Goal: Find specific page/section: Find specific page/section

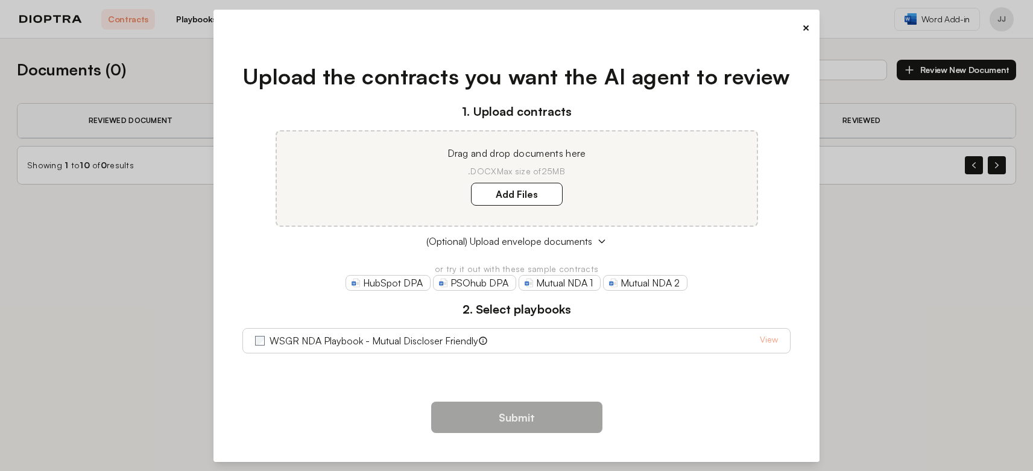
click at [804, 27] on button "×" at bounding box center [806, 27] width 8 height 17
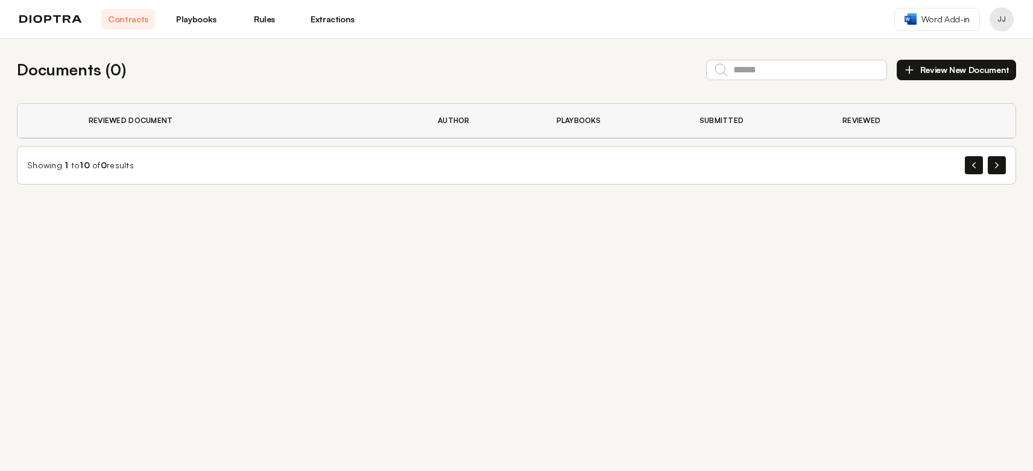
click at [120, 21] on link "Contracts" at bounding box center [128, 19] width 54 height 21
click at [61, 18] on img at bounding box center [50, 19] width 63 height 8
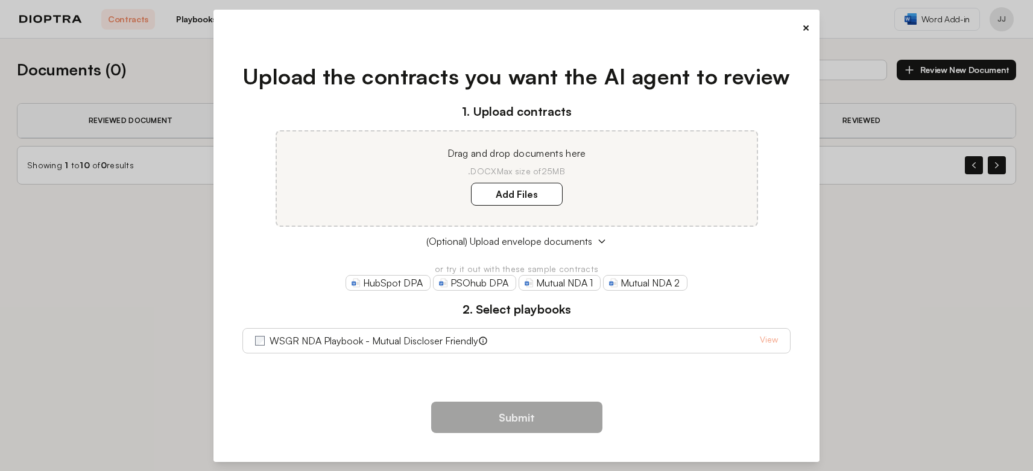
click at [730, 273] on p "or try it out with these sample contracts" at bounding box center [517, 269] width 548 height 12
click at [806, 26] on button "×" at bounding box center [806, 27] width 8 height 17
